Goal: Check status: Check status

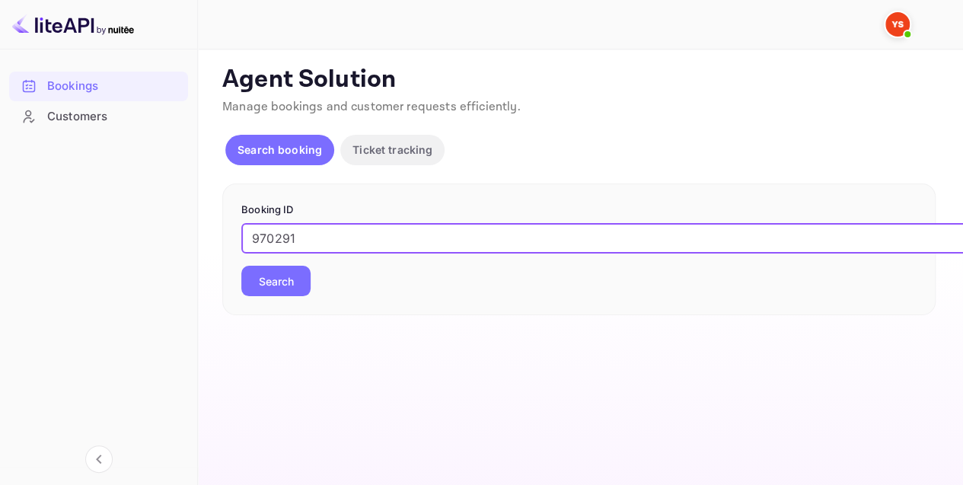
type input "970291"
click at [289, 278] on button "Search" at bounding box center [275, 281] width 69 height 30
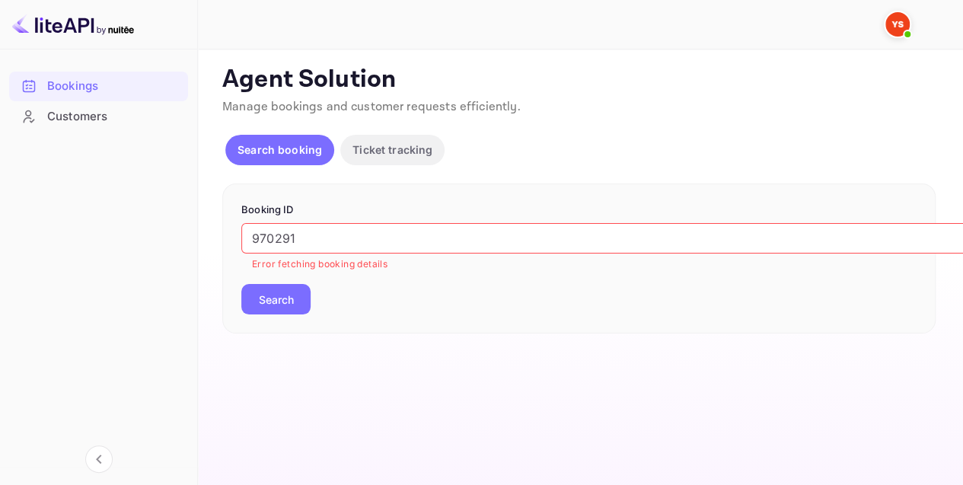
scroll to position [11, 0]
click at [289, 285] on button "Search" at bounding box center [275, 299] width 69 height 30
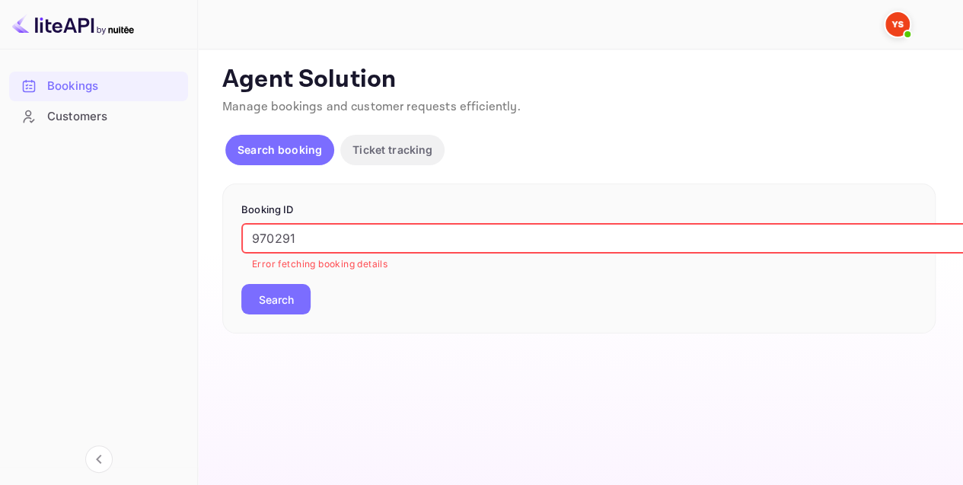
click at [356, 225] on input "970291" at bounding box center [622, 238] width 762 height 30
click at [293, 284] on button "Search" at bounding box center [275, 299] width 69 height 30
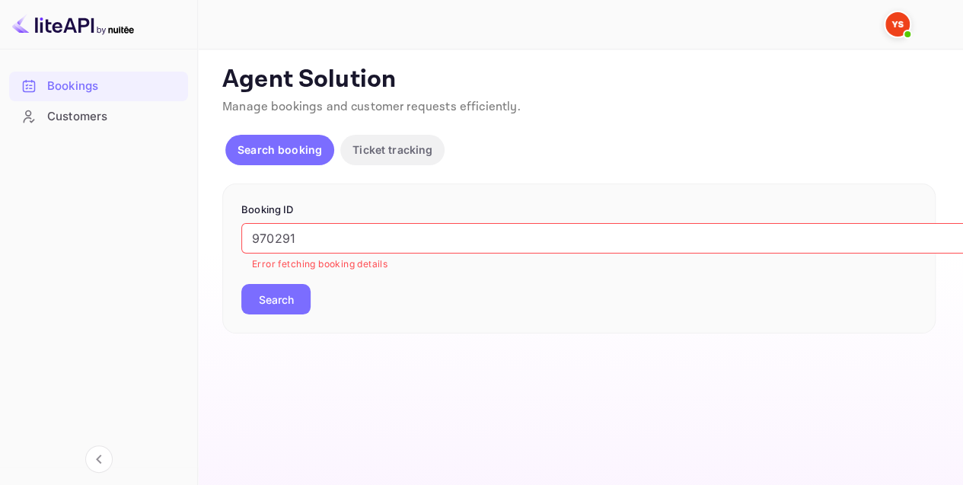
click at [78, 20] on img at bounding box center [73, 24] width 122 height 24
click at [904, 29] on span at bounding box center [907, 34] width 15 height 15
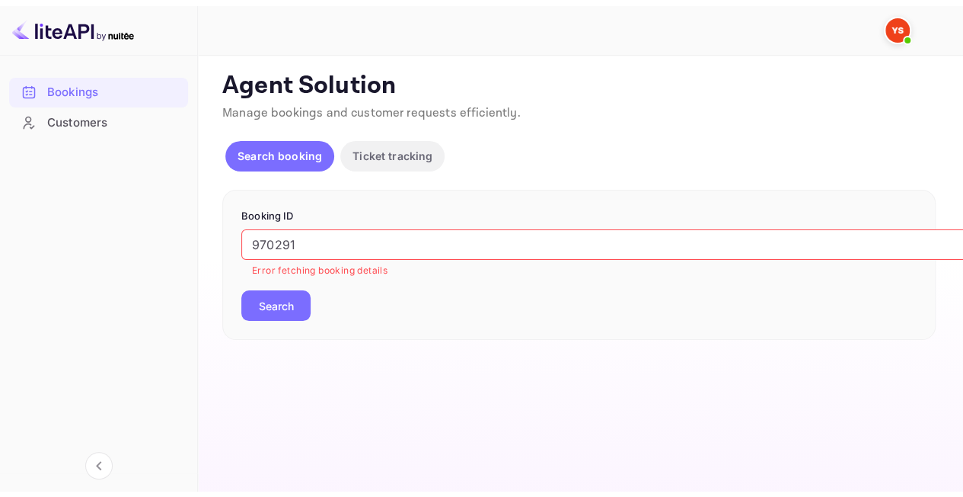
scroll to position [0, 0]
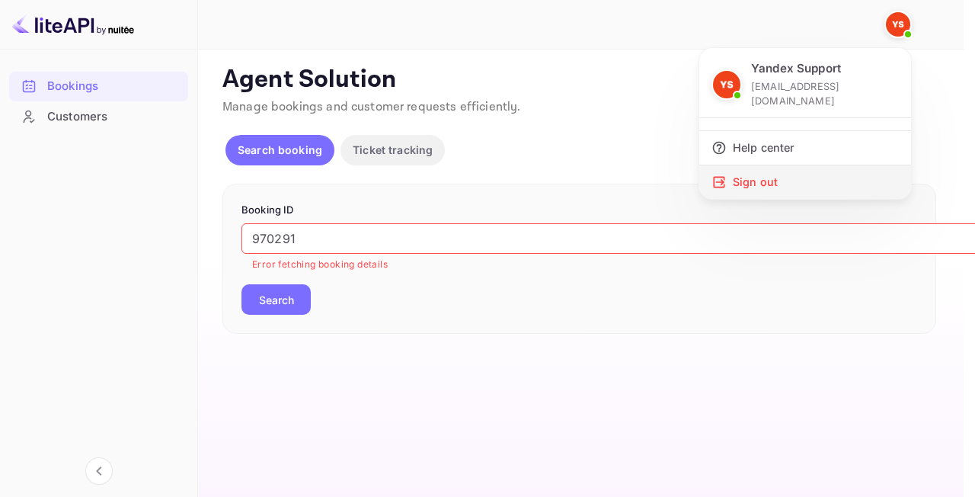
click at [807, 168] on div "Sign out" at bounding box center [805, 182] width 212 height 34
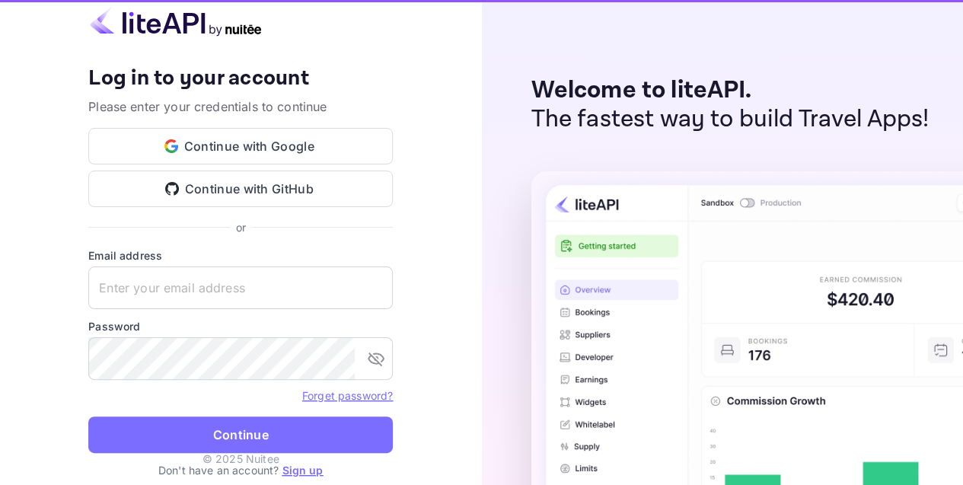
type input "[EMAIL_ADDRESS][DOMAIN_NAME]"
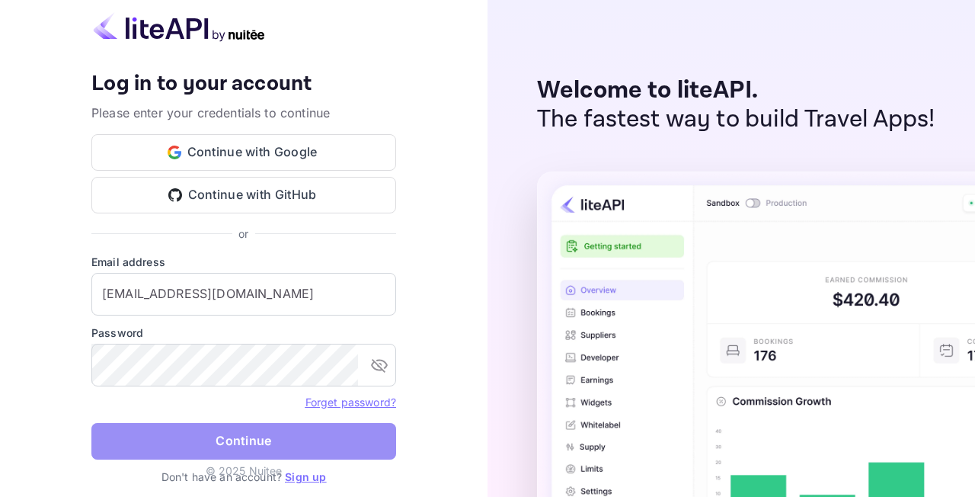
click at [223, 451] on button "Continue" at bounding box center [243, 441] width 305 height 37
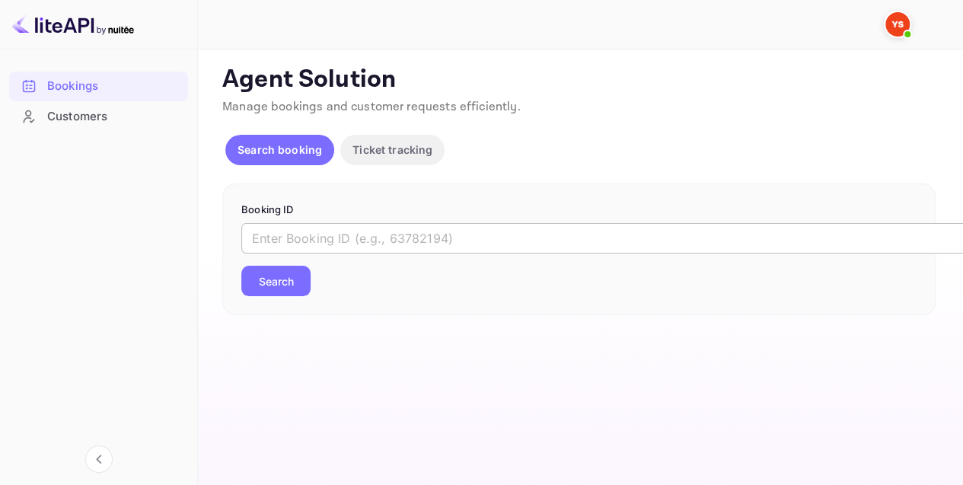
click at [390, 237] on input "text" at bounding box center [622, 238] width 762 height 30
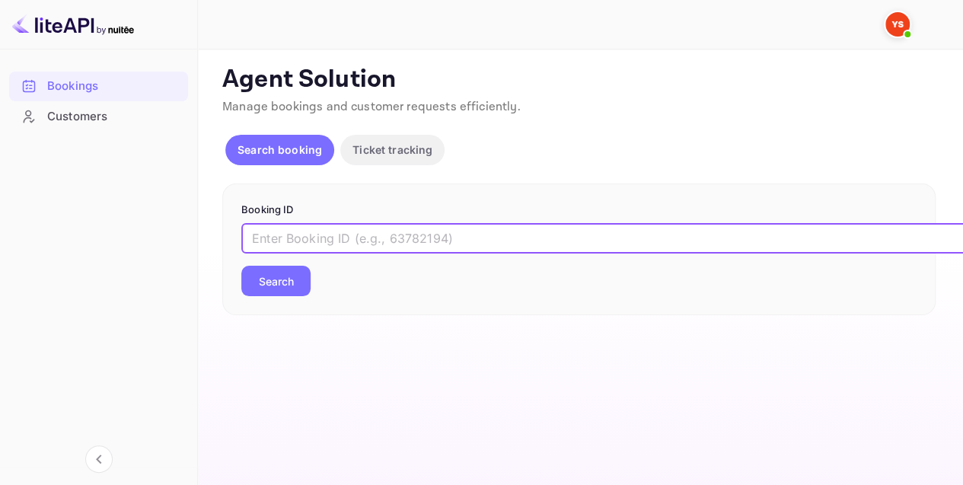
paste input "9702917"
type input "9702917"
click at [294, 270] on button "Search" at bounding box center [275, 281] width 69 height 30
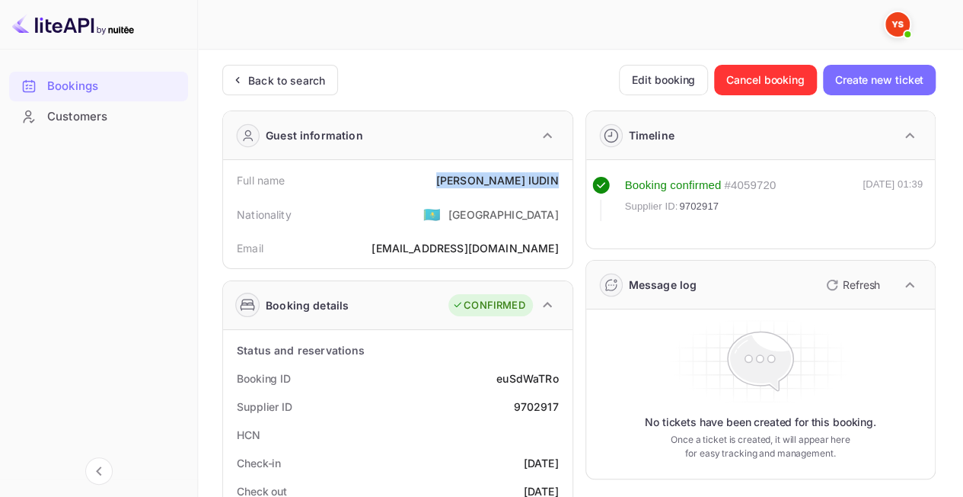
drag, startPoint x: 477, startPoint y: 184, endPoint x: 562, endPoint y: 183, distance: 85.3
click at [562, 183] on div "Full name [PERSON_NAME]" at bounding box center [397, 180] width 337 height 28
copy div "[PERSON_NAME]"
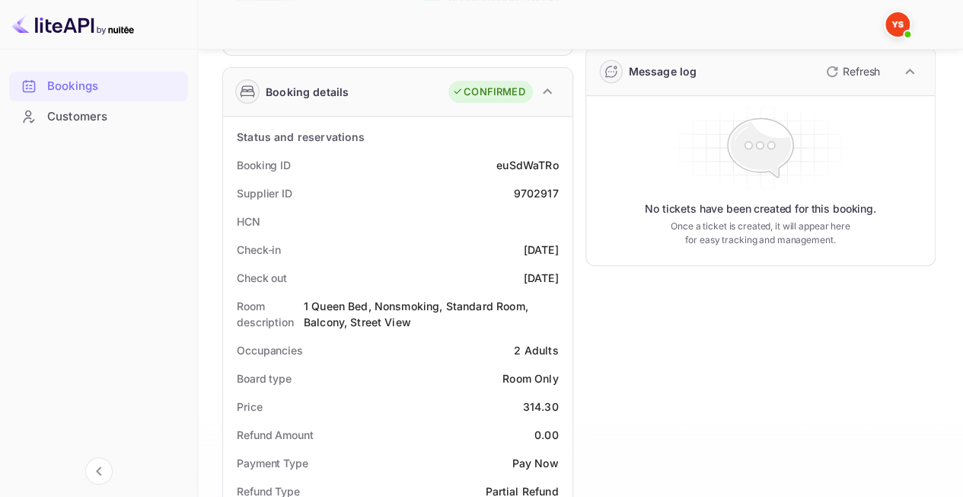
scroll to position [305, 0]
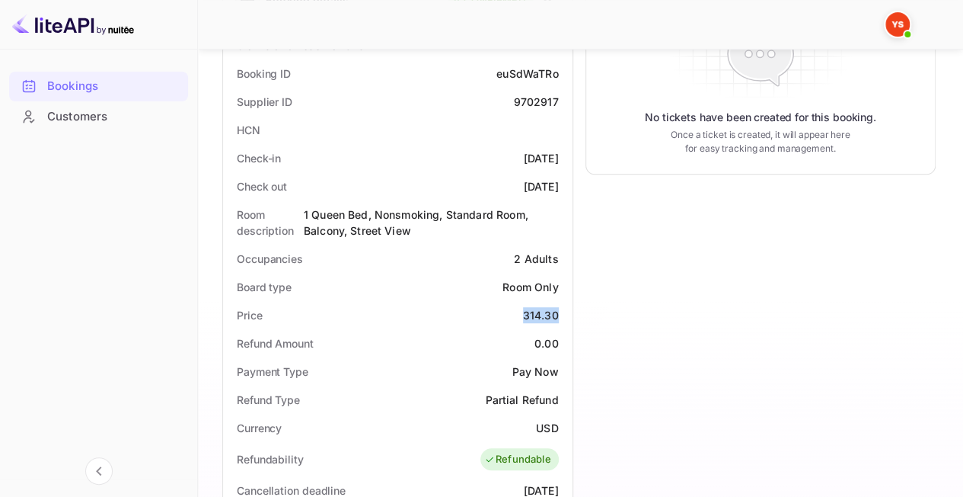
drag, startPoint x: 547, startPoint y: 312, endPoint x: 564, endPoint y: 312, distance: 16.8
click at [564, 312] on div "Price 314.30" at bounding box center [397, 315] width 337 height 28
copy div "314.30"
